Goal: Task Accomplishment & Management: Complete application form

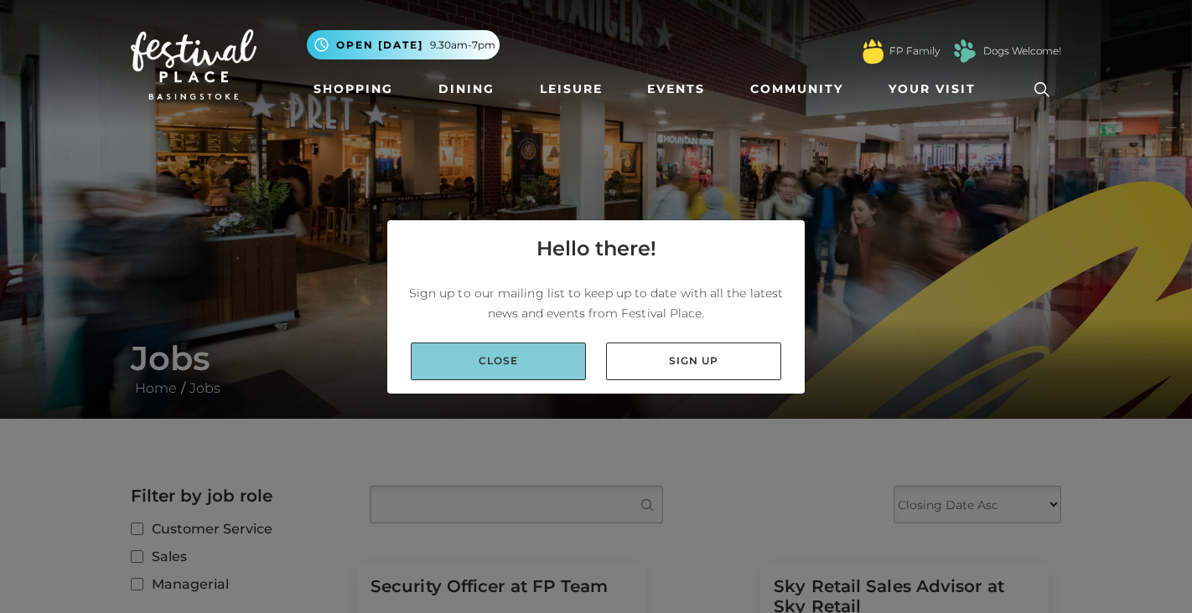
click at [489, 354] on link "Close" at bounding box center [498, 362] width 175 height 38
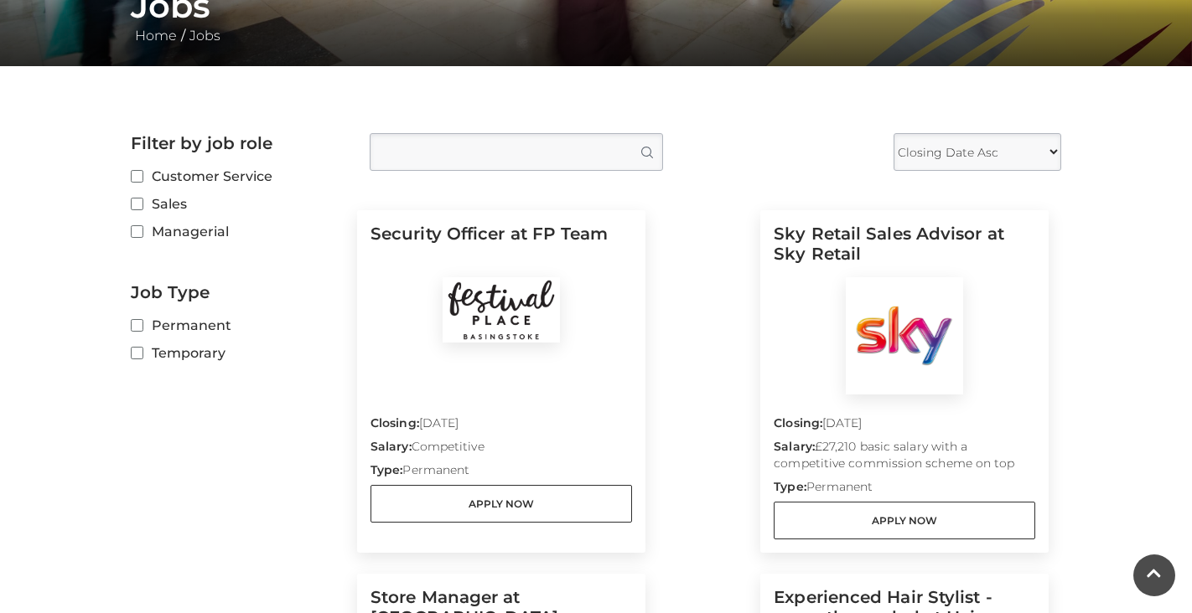
scroll to position [389, 0]
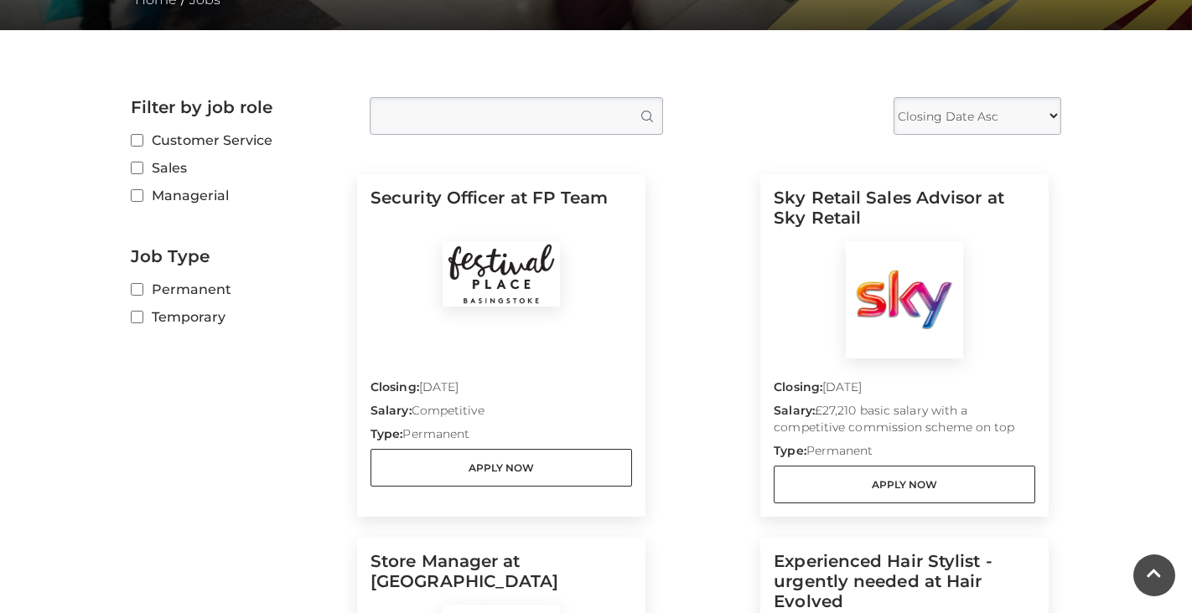
click at [499, 275] on img at bounding box center [500, 273] width 117 height 65
click at [483, 207] on h5 "Security Officer at FP Team" at bounding box center [500, 215] width 261 height 54
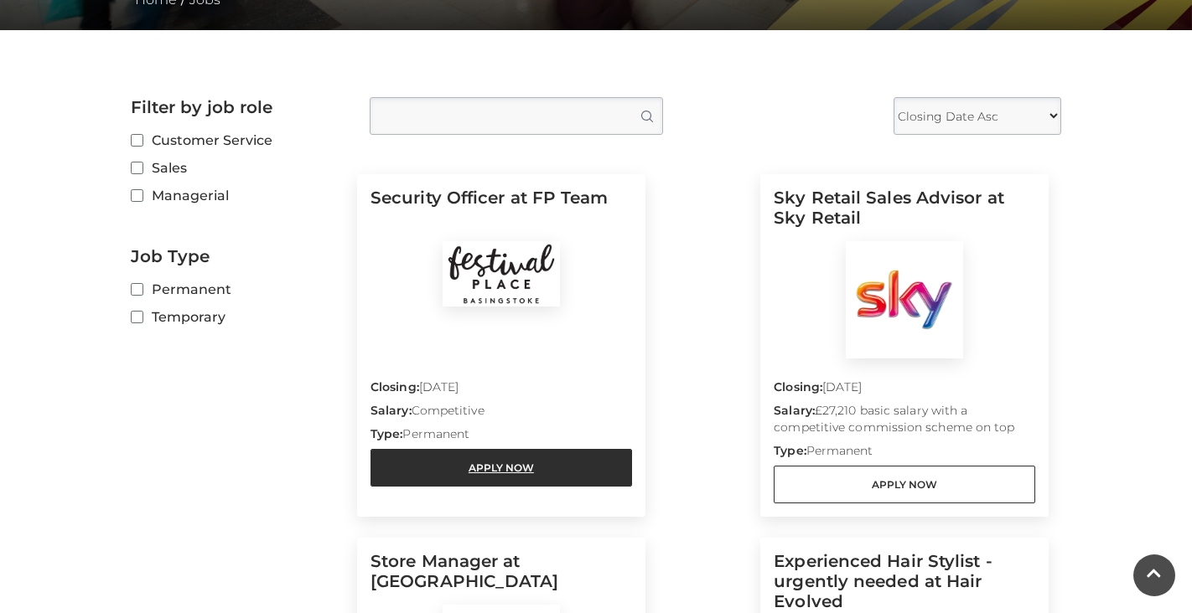
click at [508, 453] on link "Apply Now" at bounding box center [500, 468] width 261 height 38
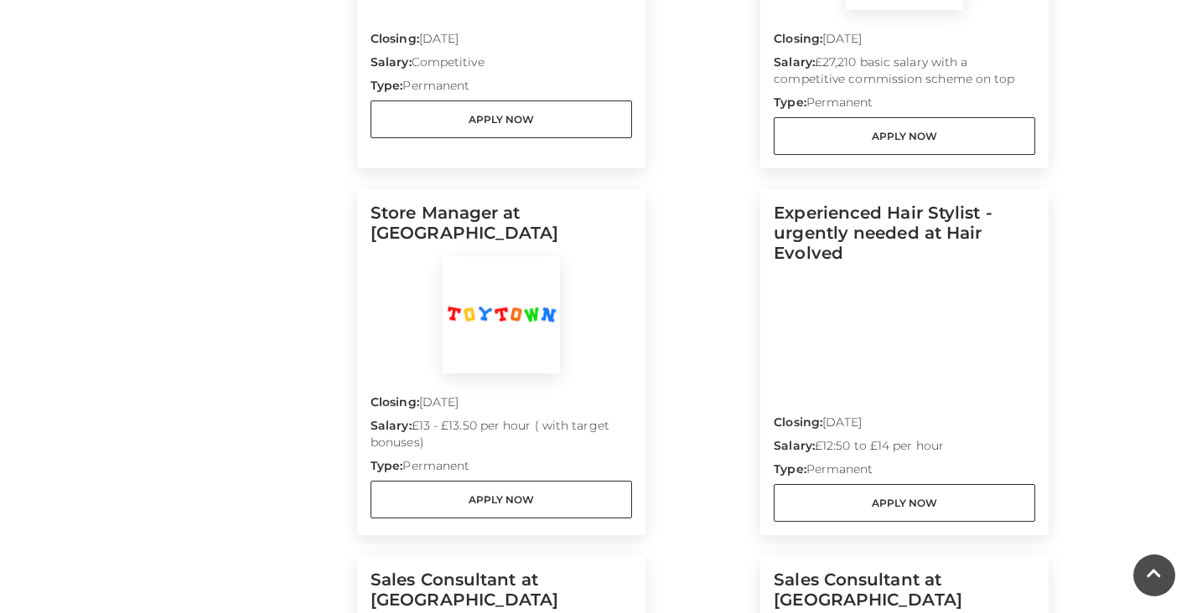
scroll to position [0, 0]
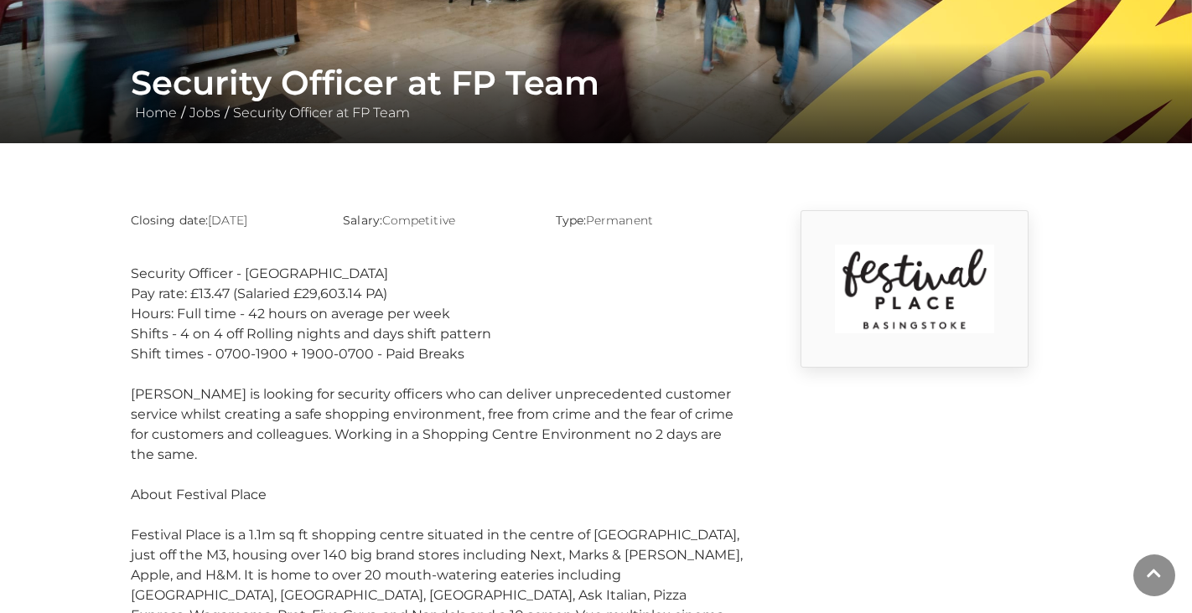
scroll to position [277, 0]
